Goal: Task Accomplishment & Management: Complete application form

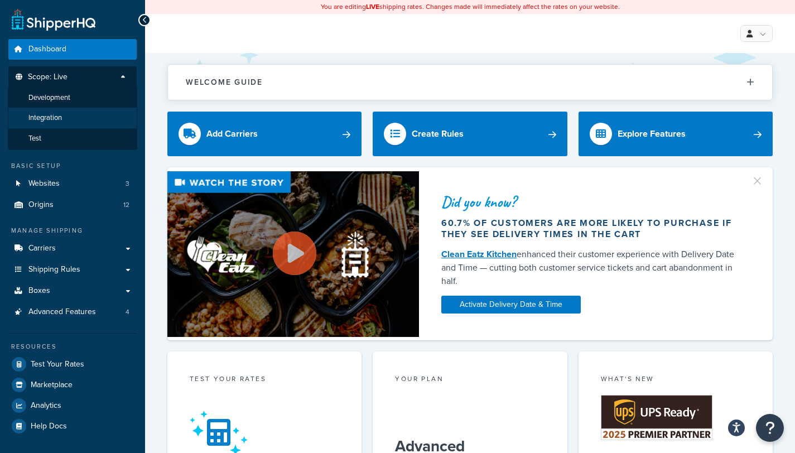
click at [51, 114] on span "Integration" at bounding box center [44, 117] width 33 height 9
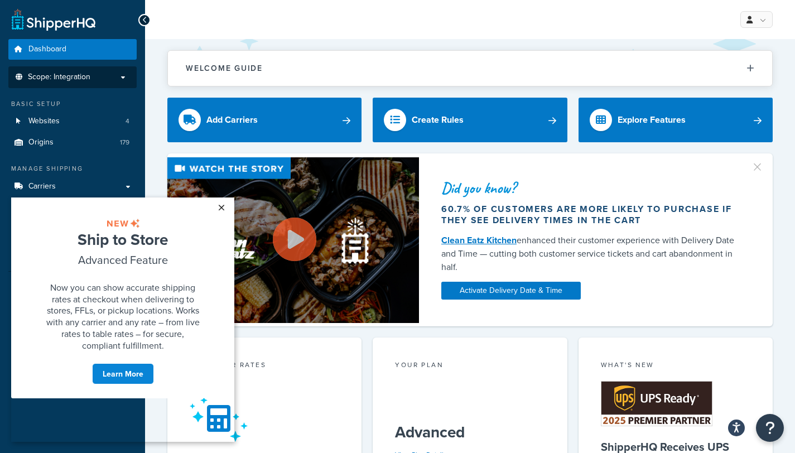
click at [221, 205] on link "×" at bounding box center [222, 208] width 20 height 20
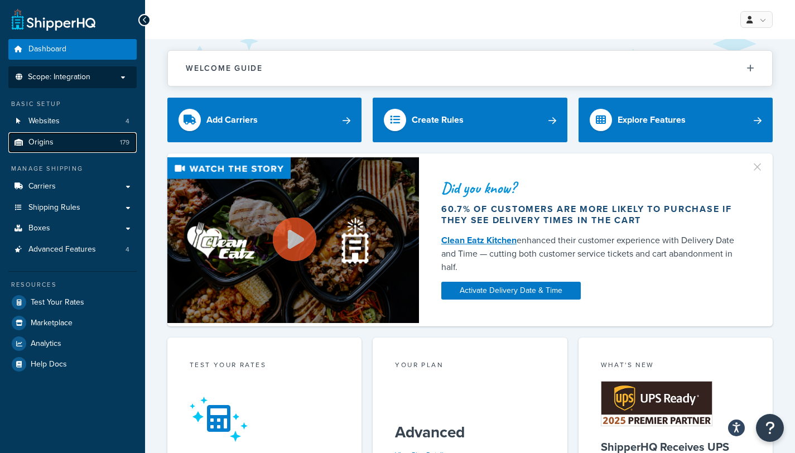
click at [38, 146] on span "Origins" at bounding box center [40, 142] width 25 height 9
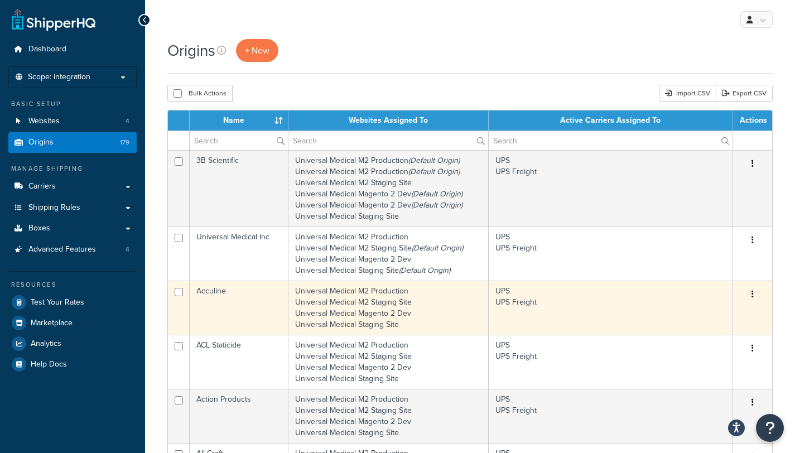
click at [751, 295] on button "button" at bounding box center [753, 295] width 16 height 18
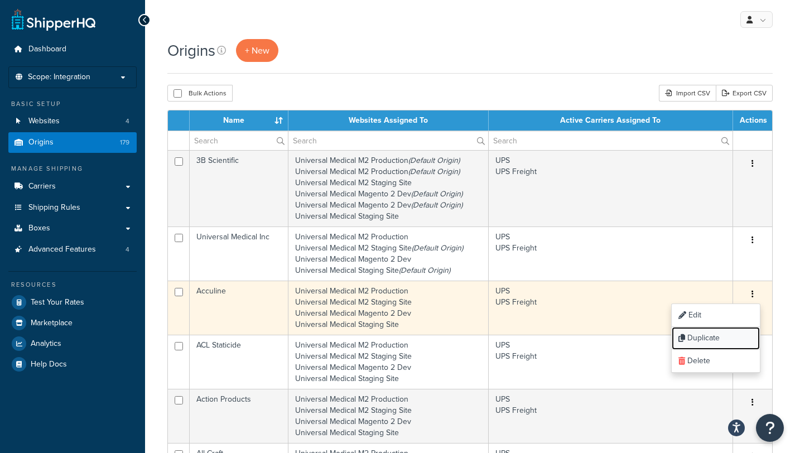
click at [720, 335] on link "Duplicate" at bounding box center [716, 338] width 88 height 23
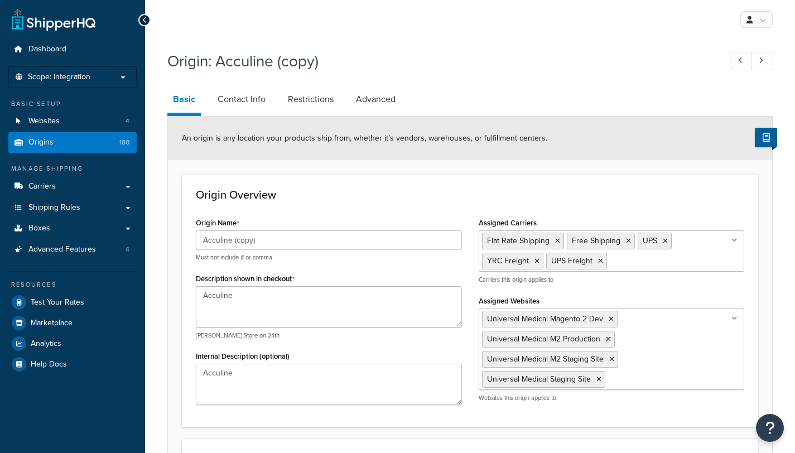
select select "21"
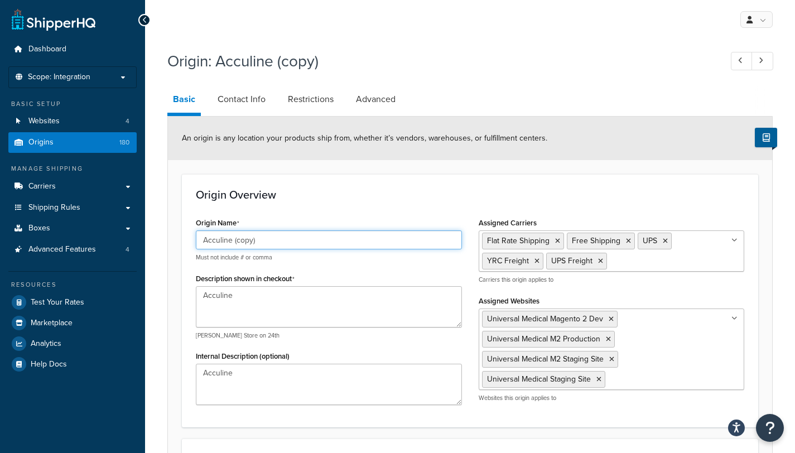
drag, startPoint x: 180, startPoint y: 244, endPoint x: 174, endPoint y: 243, distance: 6.2
paste input "EdanUSA"
type input "EdanUSA"
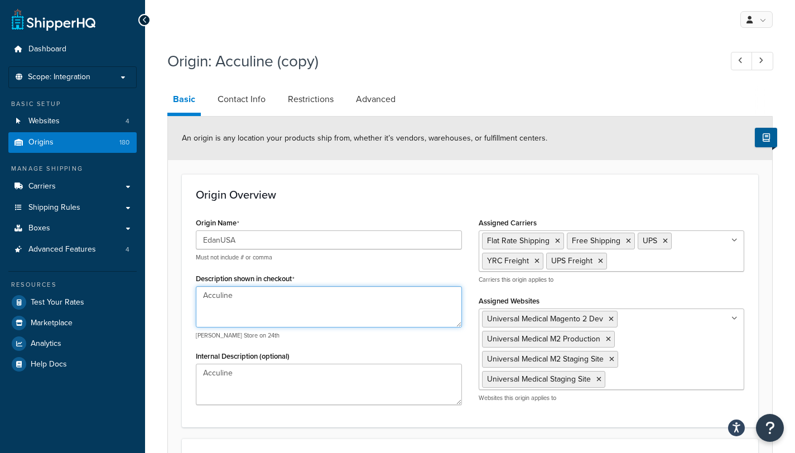
drag, startPoint x: 228, startPoint y: 295, endPoint x: 166, endPoint y: 308, distance: 63.3
click at [166, 308] on div "Origin: Acculine (copy) Basic Contact Info Restrictions Advanced An origin is a…" at bounding box center [470, 448] width 650 height 806
paste textarea "EdanUSA"
type textarea "EdanUSA"
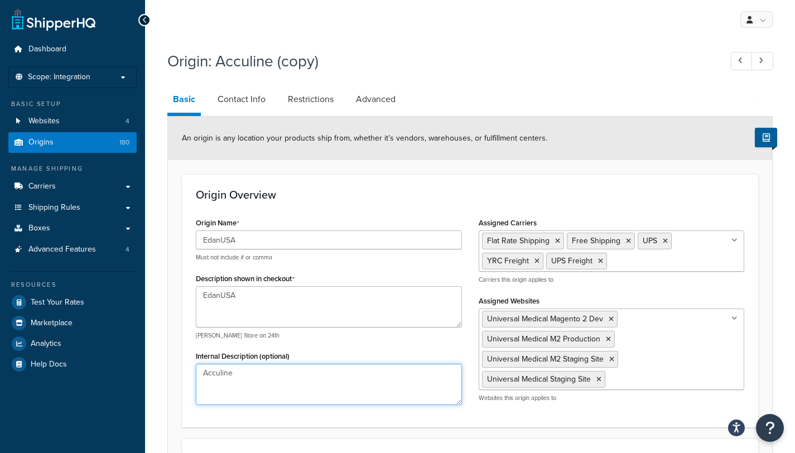
drag, startPoint x: 253, startPoint y: 387, endPoint x: 175, endPoint y: 391, distance: 78.2
paste textarea "EdanUSA"
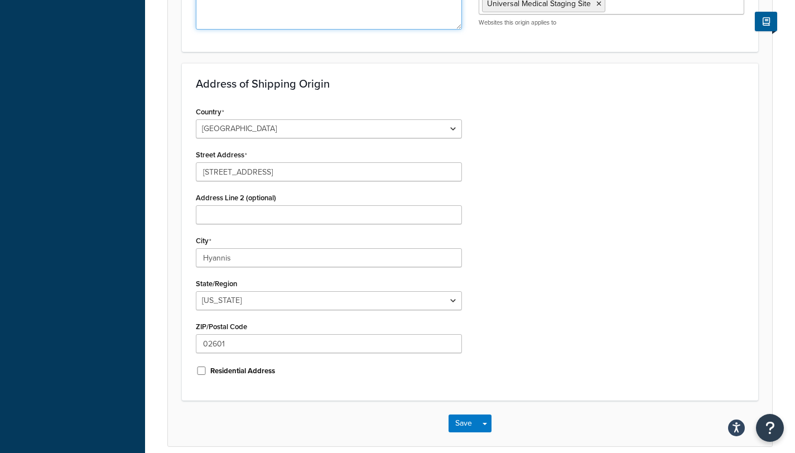
scroll to position [391, 0]
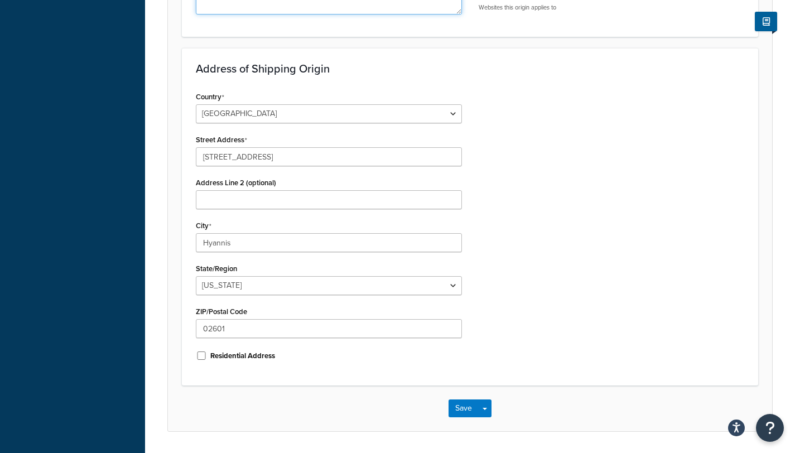
type textarea "EdanUSA"
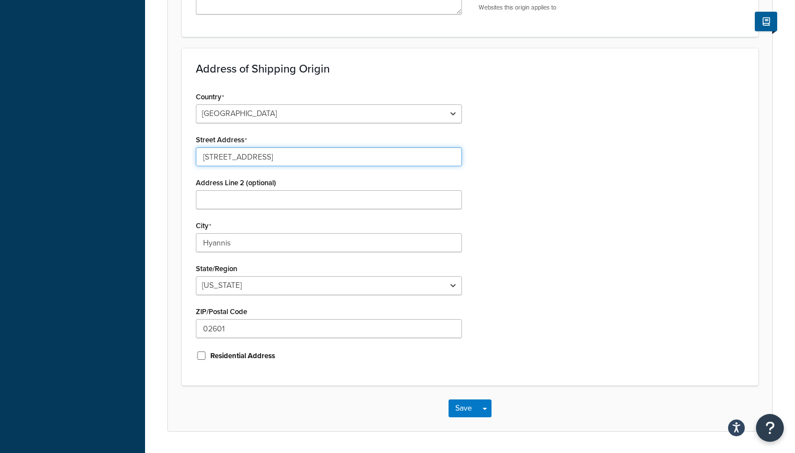
drag, startPoint x: 276, startPoint y: 157, endPoint x: 183, endPoint y: 159, distance: 93.8
click at [183, 159] on div "Address of Shipping Origin Country United States United Kingdom Afghanistan Åla…" at bounding box center [470, 217] width 577 height 338
paste input "4204 Jutland Dr."
type input "4204 Jutland Dr."
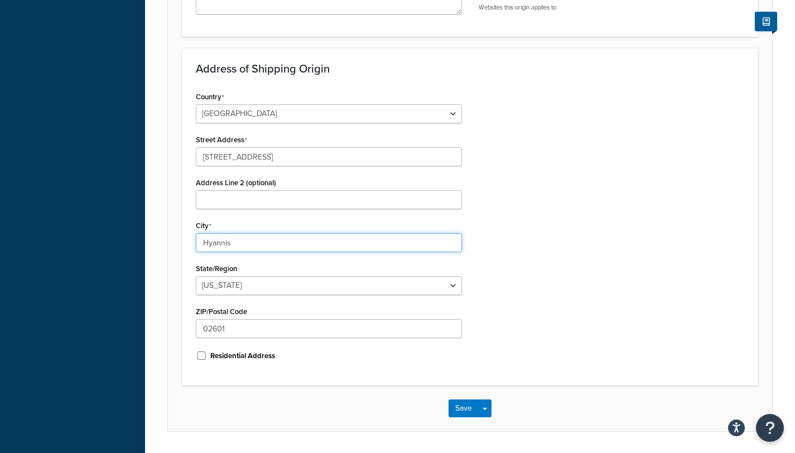
drag, startPoint x: 255, startPoint y: 242, endPoint x: 138, endPoint y: 237, distance: 117.3
click at [140, 238] on div "Dashboard Scope: Integration Basic Setup Websites 4 Origins 180 Manage Shipping…" at bounding box center [397, 48] width 795 height 879
paste input "San Diego"
type input "San Diego"
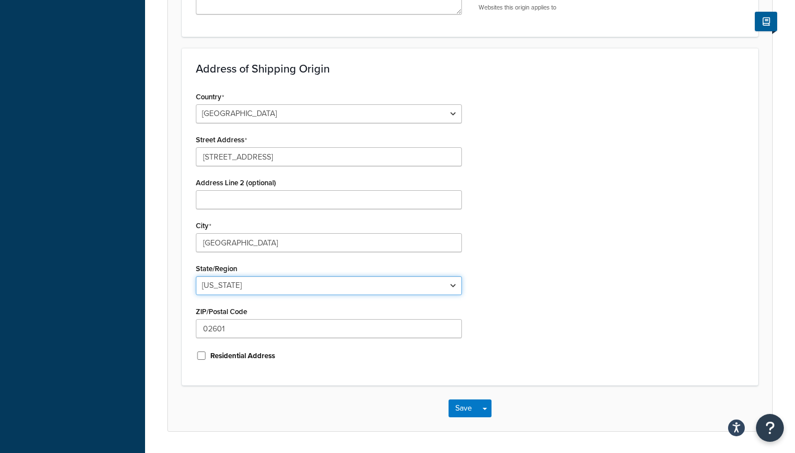
click at [248, 285] on select "Alabama Alaska American Samoa Arizona Arkansas Armed Forces Americas Armed Forc…" at bounding box center [329, 285] width 266 height 19
select select "5"
click at [196, 276] on select "Alabama Alaska American Samoa Arizona Arkansas Armed Forces Americas Armed Forc…" at bounding box center [329, 285] width 266 height 19
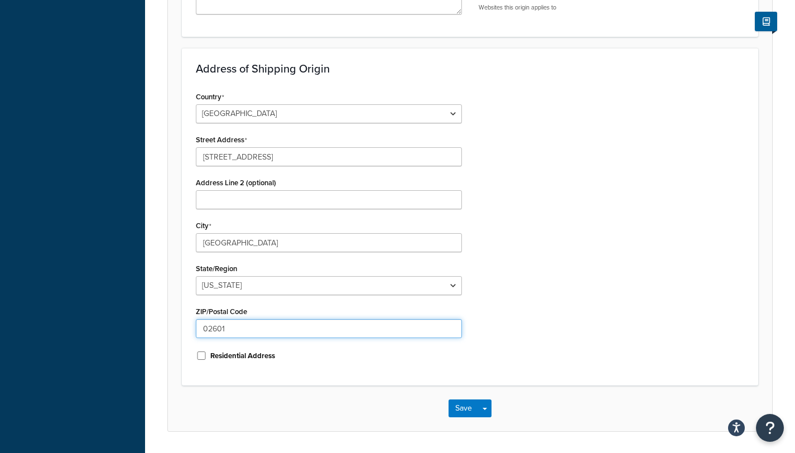
drag, startPoint x: 230, startPoint y: 330, endPoint x: 141, endPoint y: 330, distance: 88.8
click at [141, 330] on div "Dashboard Scope: Integration Basic Setup Websites 4 Origins 180 Manage Shipping…" at bounding box center [397, 48] width 795 height 879
paste input "92117"
type input "92117"
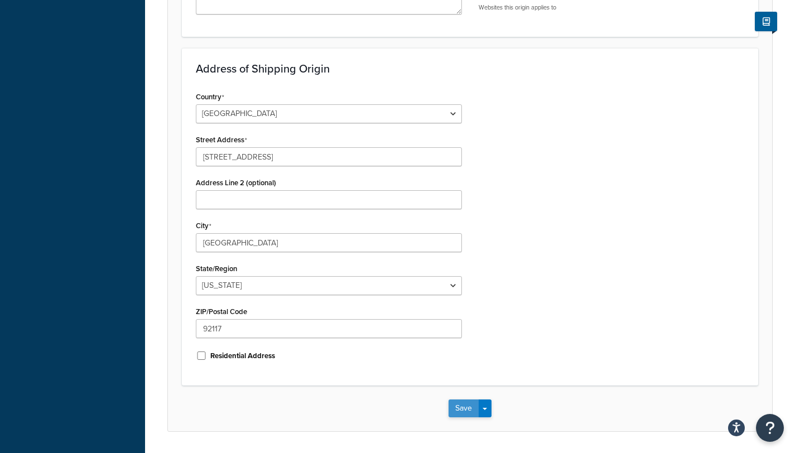
click at [458, 404] on button "Save" at bounding box center [464, 409] width 30 height 18
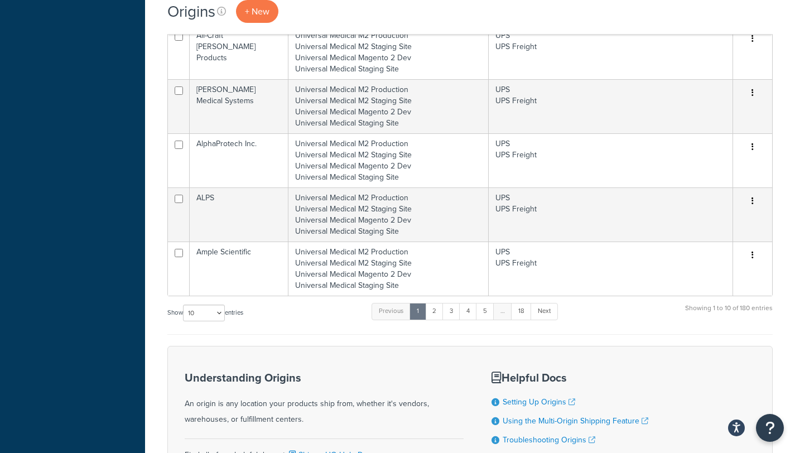
scroll to position [586, 0]
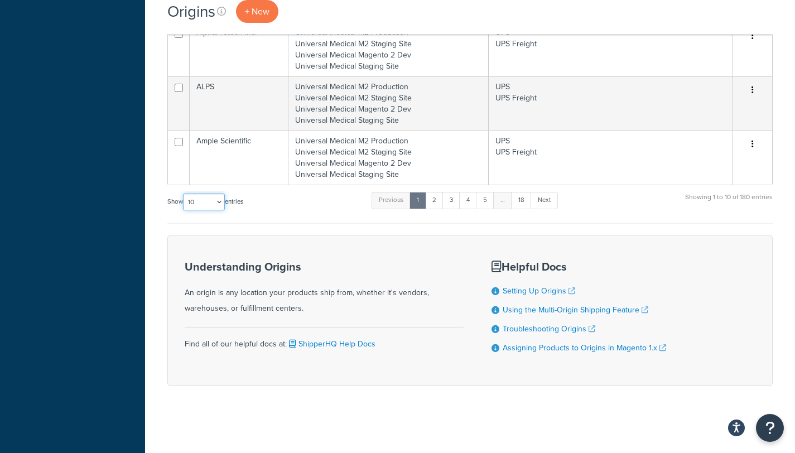
click at [213, 200] on select "10 15 25 50 100 1000" at bounding box center [204, 202] width 42 height 17
click at [184, 195] on select "10 15 25 50 100 1000" at bounding box center [204, 202] width 42 height 17
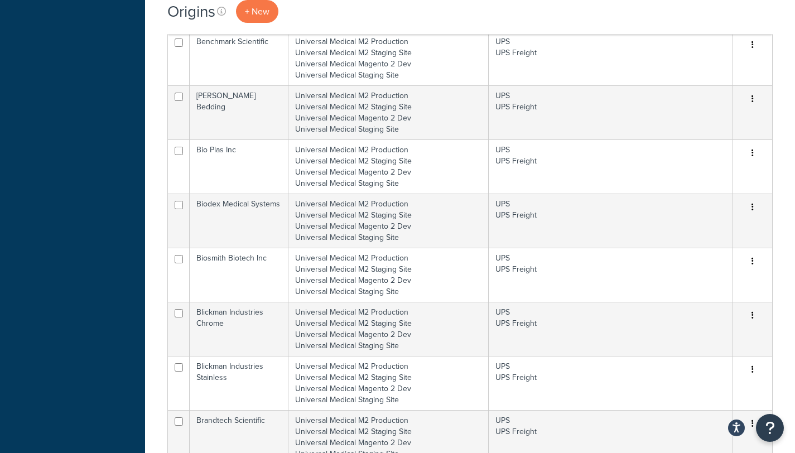
scroll to position [1398, 0]
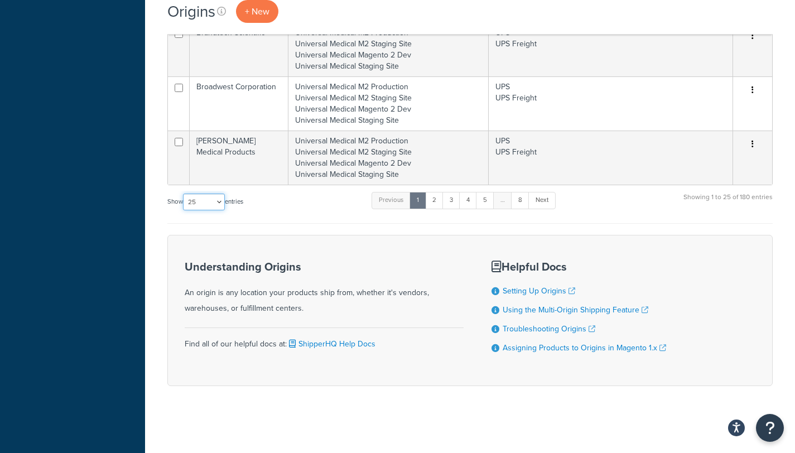
click at [192, 205] on select "10 15 25 50 100 1000" at bounding box center [204, 202] width 42 height 17
select select "50"
click at [184, 195] on select "10 15 25 50 100 1000" at bounding box center [204, 202] width 42 height 17
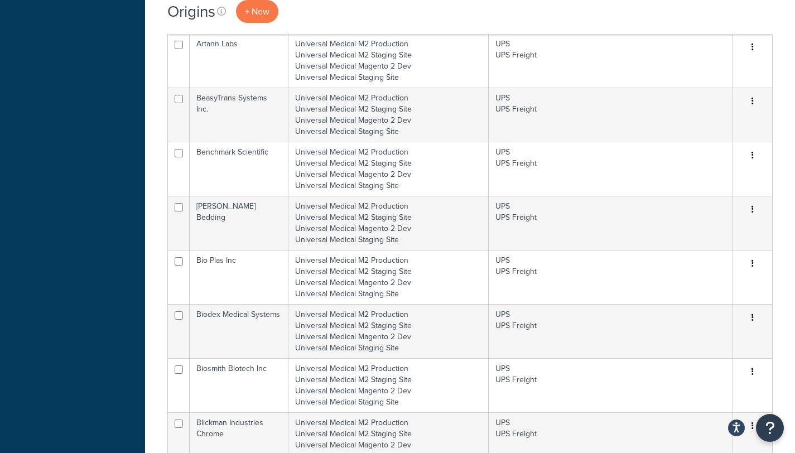
scroll to position [0, 0]
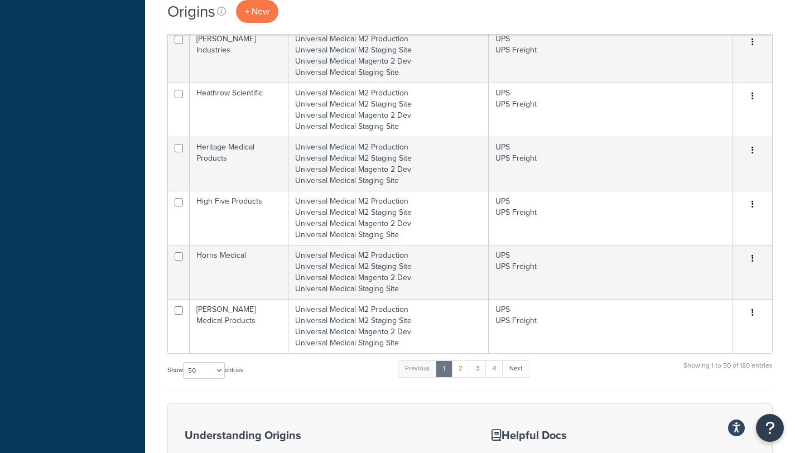
scroll to position [2527, 0]
click at [203, 370] on select "10 15 25 50 100 1000" at bounding box center [204, 370] width 42 height 17
select select "100"
click at [184, 362] on select "10 15 25 50 100 1000" at bounding box center [204, 370] width 42 height 17
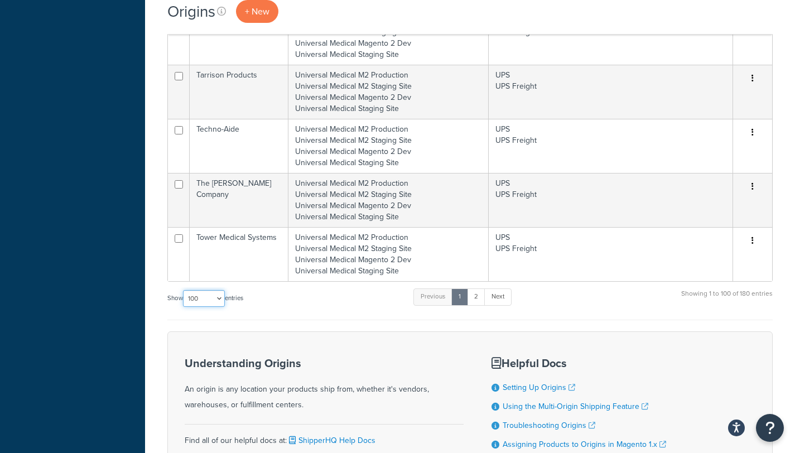
scroll to position [5401, 0]
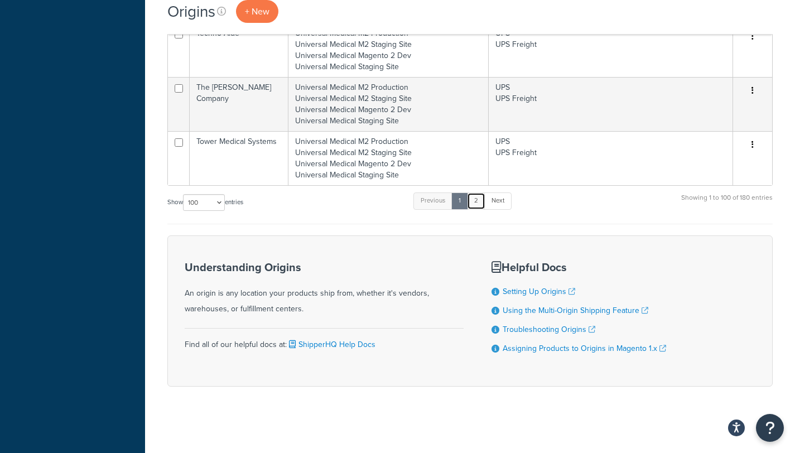
click at [477, 201] on link "2" at bounding box center [476, 201] width 18 height 17
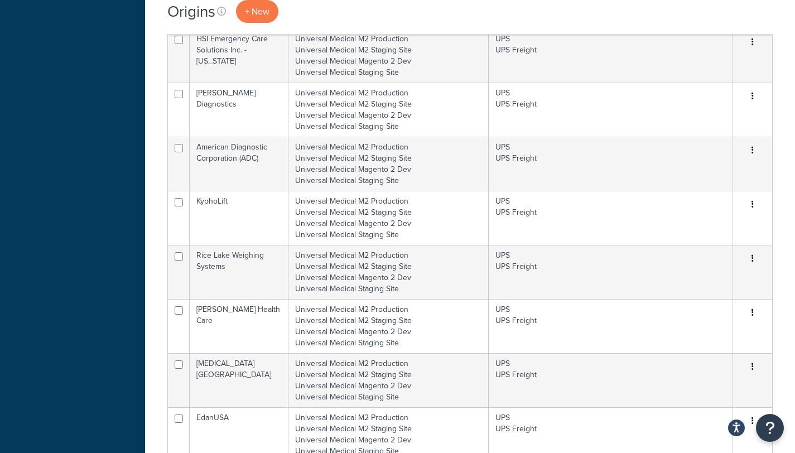
scroll to position [4709, 0]
